Goal: Task Accomplishment & Management: Manage account settings

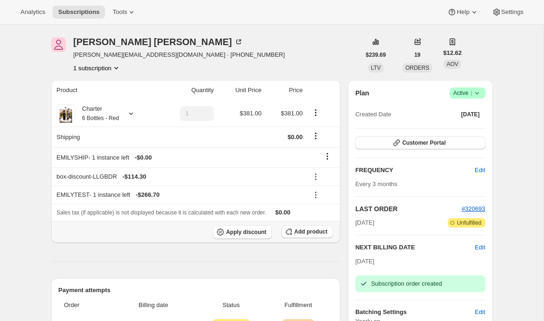
scroll to position [131, 0]
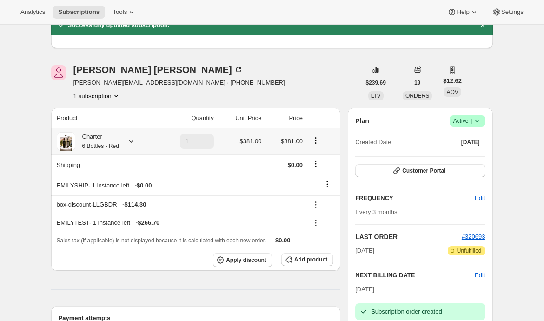
click at [135, 140] on icon at bounding box center [130, 141] width 9 height 9
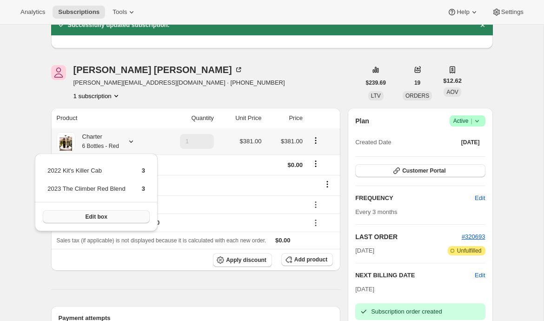
click at [107, 211] on button "Edit box" at bounding box center [96, 216] width 107 height 13
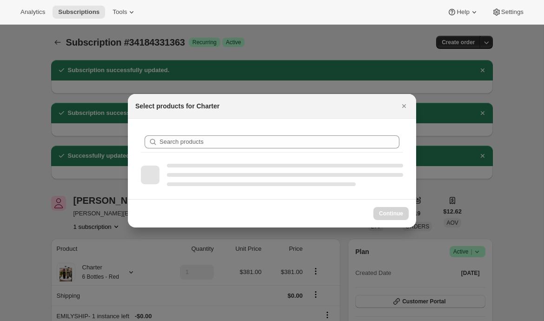
scroll to position [0, 0]
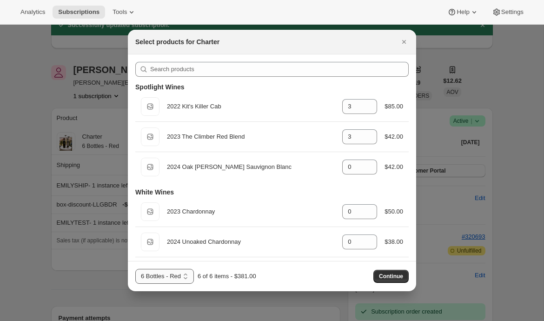
click at [171, 276] on select "6 Bottles 6 Bottles - Red 6 Bottles - White 4 Bottles - Red 4 Bottles" at bounding box center [164, 276] width 59 height 15
select select "gid://shopify/ProductVariant/43519395987555"
click at [135, 269] on select "6 Bottles 6 Bottles - Red 6 Bottles - White 4 Bottles - Red 4 Bottles" at bounding box center [164, 276] width 59 height 15
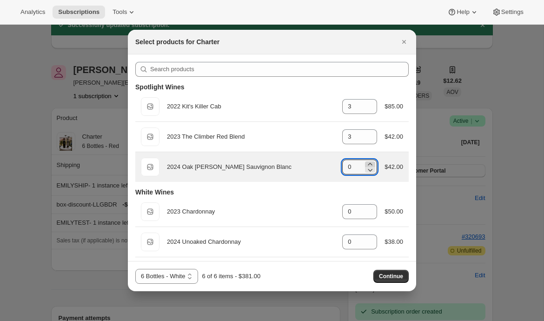
click at [369, 163] on icon ":r14u:" at bounding box center [369, 163] width 9 height 9
type input "3"
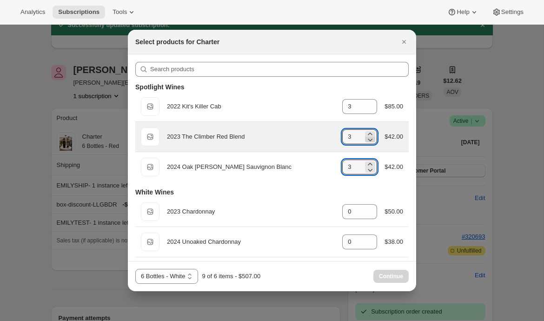
click at [368, 135] on icon ":r14u:" at bounding box center [369, 139] width 9 height 9
click at [368, 140] on icon ":r14u:" at bounding box center [370, 139] width 5 height 3
type input "0"
click at [368, 140] on icon ":r14u:" at bounding box center [370, 139] width 5 height 3
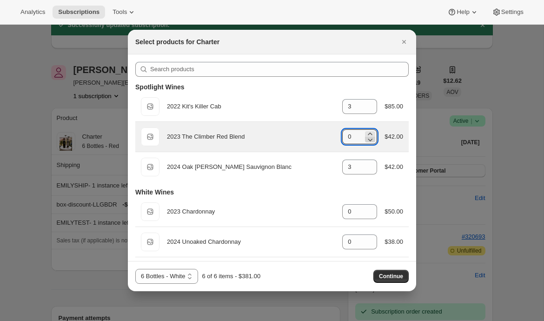
click at [368, 140] on icon ":r14u:" at bounding box center [370, 139] width 5 height 3
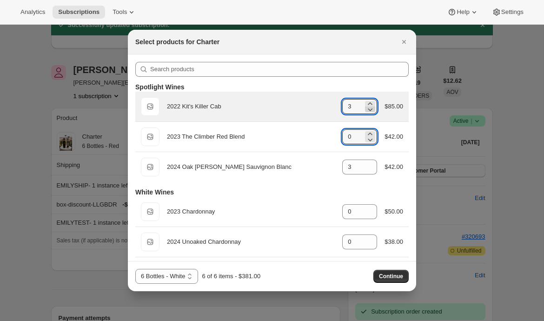
click at [369, 111] on icon ":r14u:" at bounding box center [369, 109] width 9 height 9
type input "0"
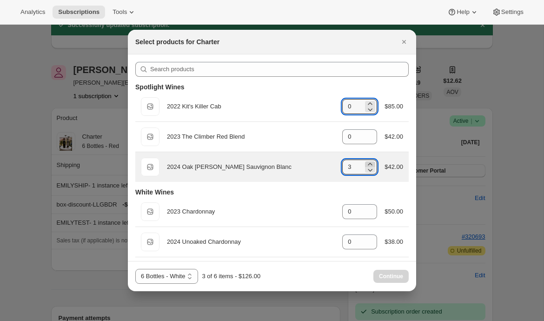
click at [368, 163] on icon ":r14u:" at bounding box center [370, 164] width 4 height 2
type input "6"
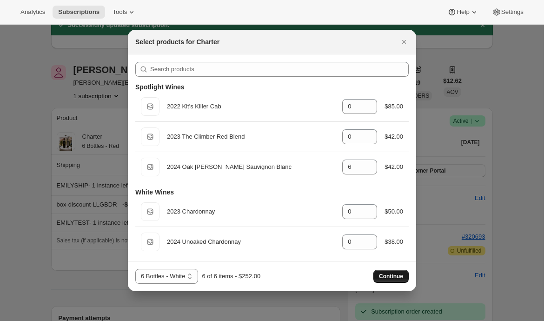
click at [394, 277] on span "Continue" at bounding box center [391, 275] width 24 height 7
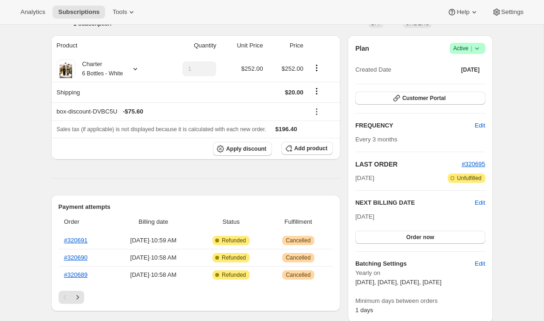
scroll to position [287, 0]
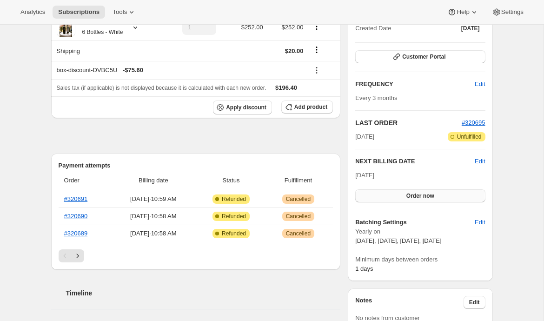
click at [430, 195] on span "Order now" at bounding box center [420, 195] width 28 height 7
click at [430, 195] on span "Click to confirm" at bounding box center [420, 195] width 42 height 7
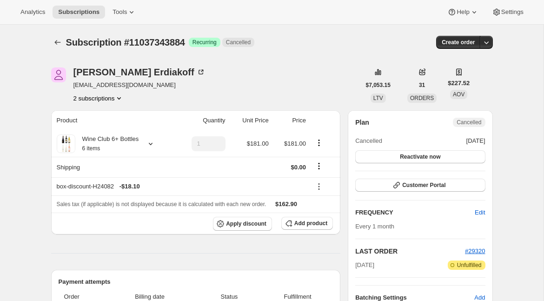
scroll to position [294, 0]
